Goal: Transaction & Acquisition: Purchase product/service

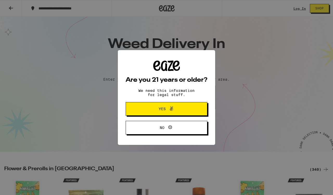
click at [142, 109] on button "Yes" at bounding box center [167, 109] width 82 height 14
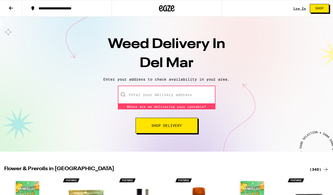
click at [89, 123] on div "Enter your delivery address Where are we delivering your cannabis? Where are we…" at bounding box center [166, 109] width 323 height 48
click at [128, 95] on input "Enter your delivery address" at bounding box center [167, 94] width 98 height 18
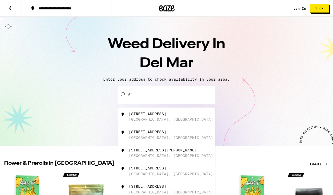
type input "611"
click at [128, 120] on div "[STREET_ADDRESS]" at bounding box center [166, 116] width 97 height 18
type input "[STREET_ADDRESS]"
